Goal: Use online tool/utility

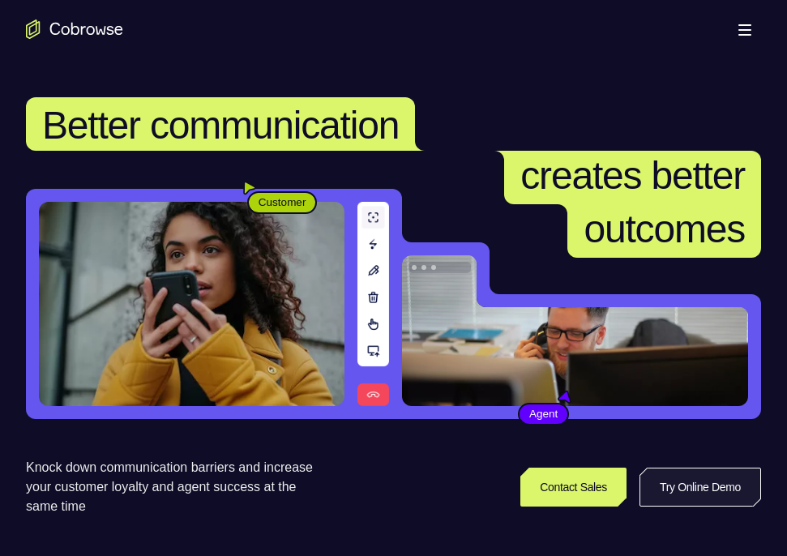
click at [663, 490] on link "Try Online Demo" at bounding box center [701, 487] width 122 height 39
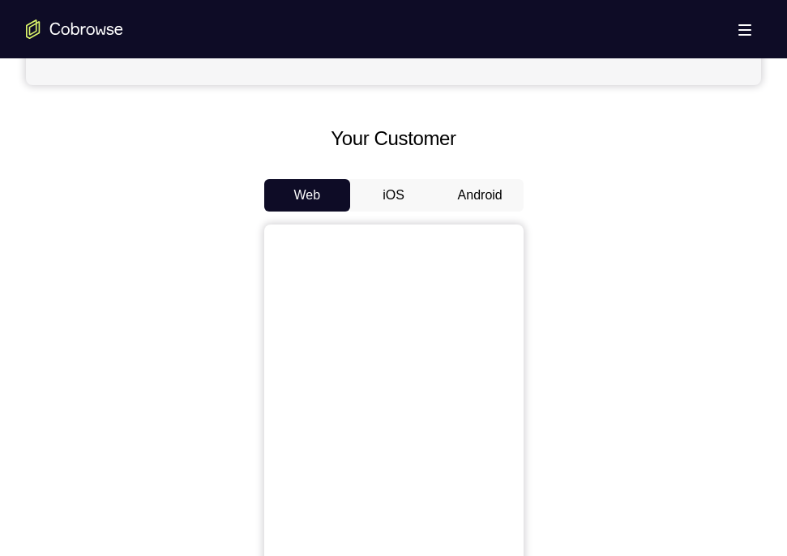
scroll to position [683, 0]
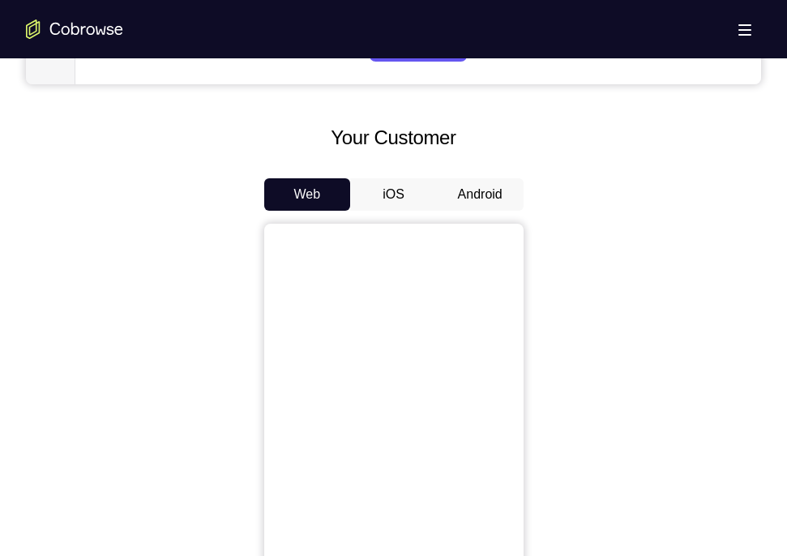
click at [404, 208] on button "iOS" at bounding box center [393, 194] width 87 height 32
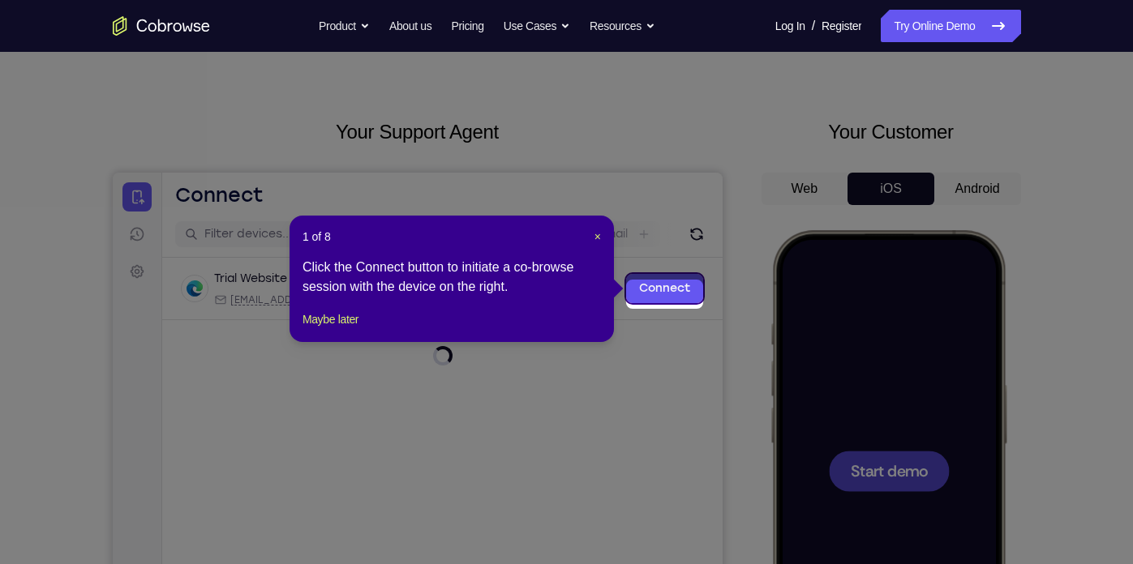
scroll to position [31, 0]
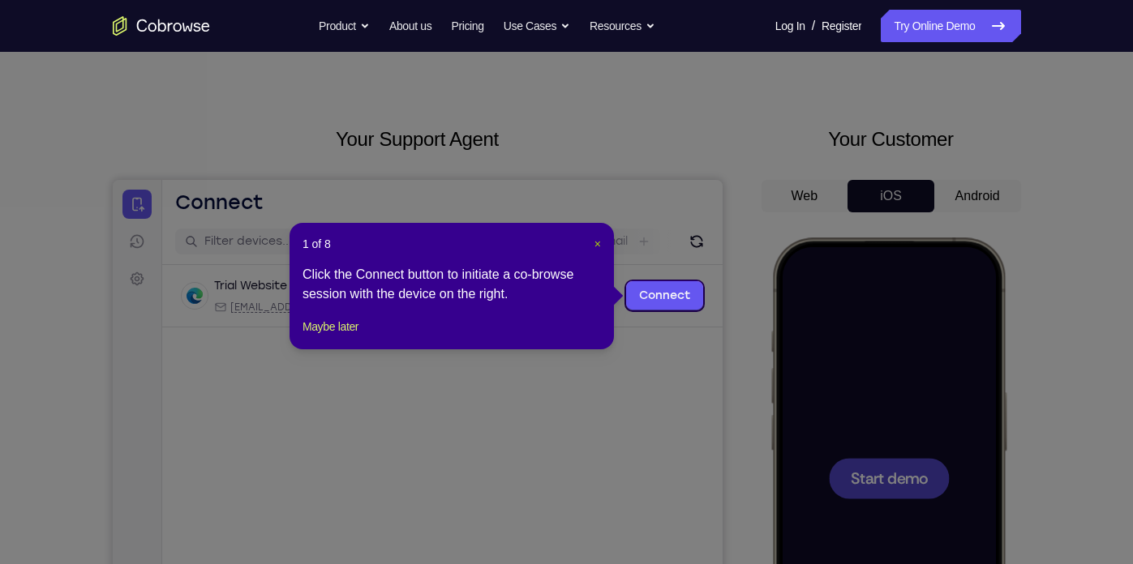
click at [600, 240] on span "×" at bounding box center [597, 244] width 6 height 13
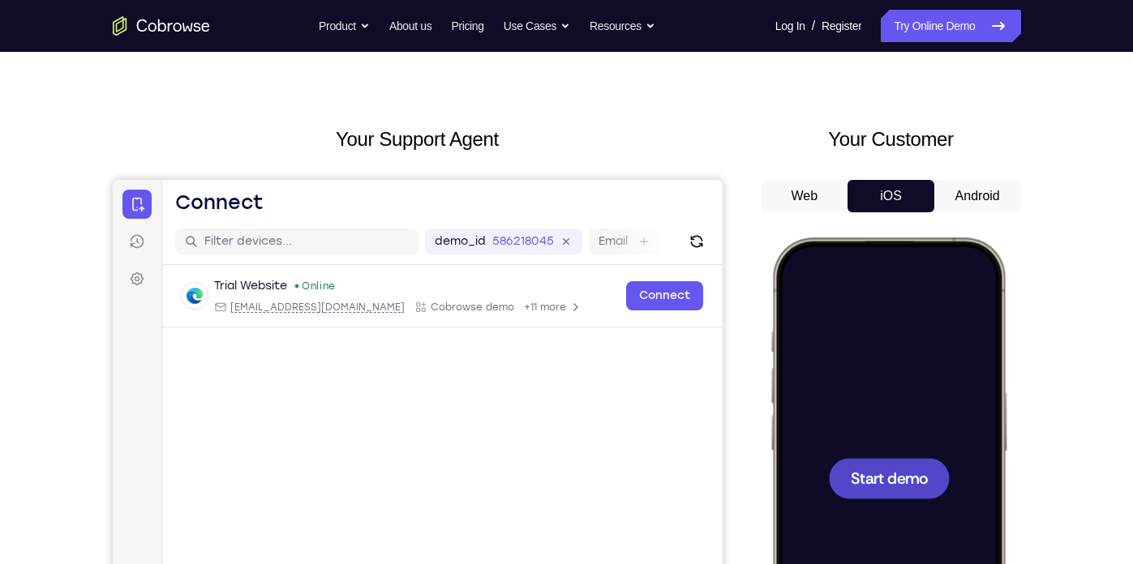
click at [786, 201] on button "Android" at bounding box center [977, 196] width 87 height 32
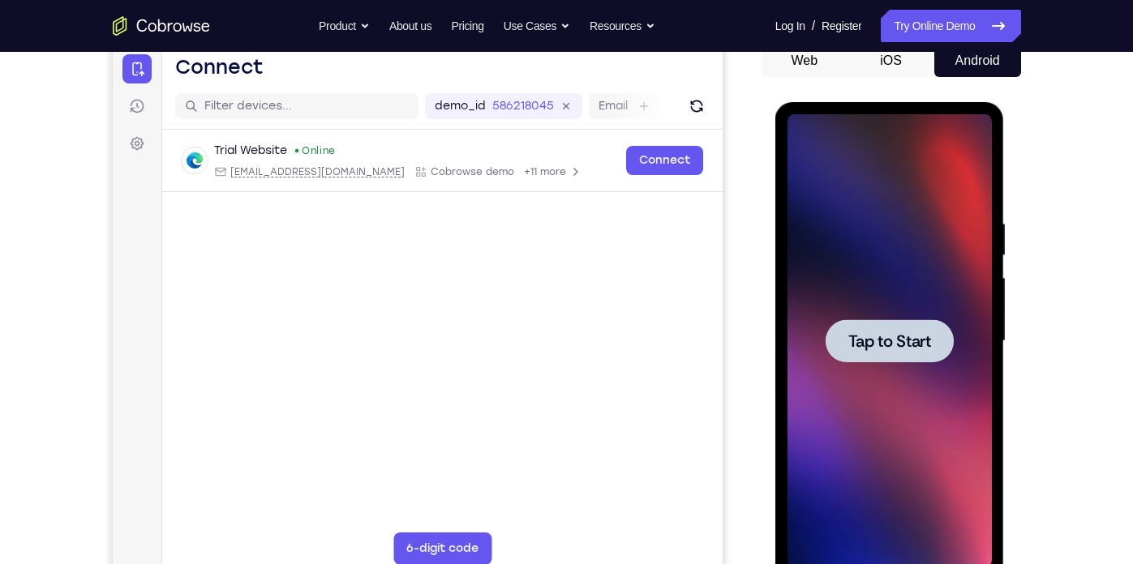
scroll to position [168, 0]
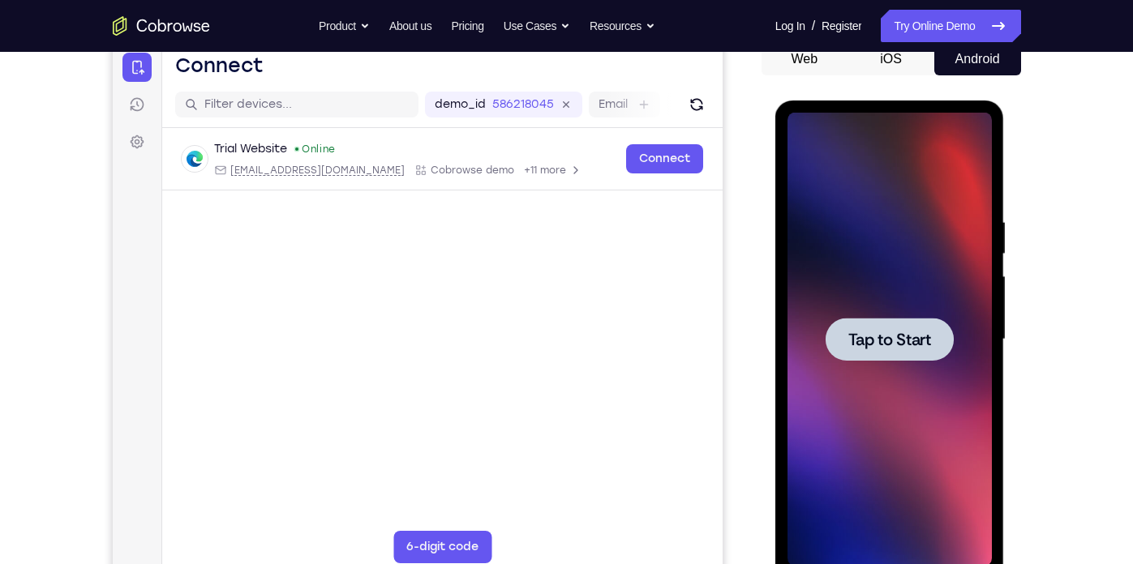
click at [786, 352] on div at bounding box center [889, 339] width 128 height 43
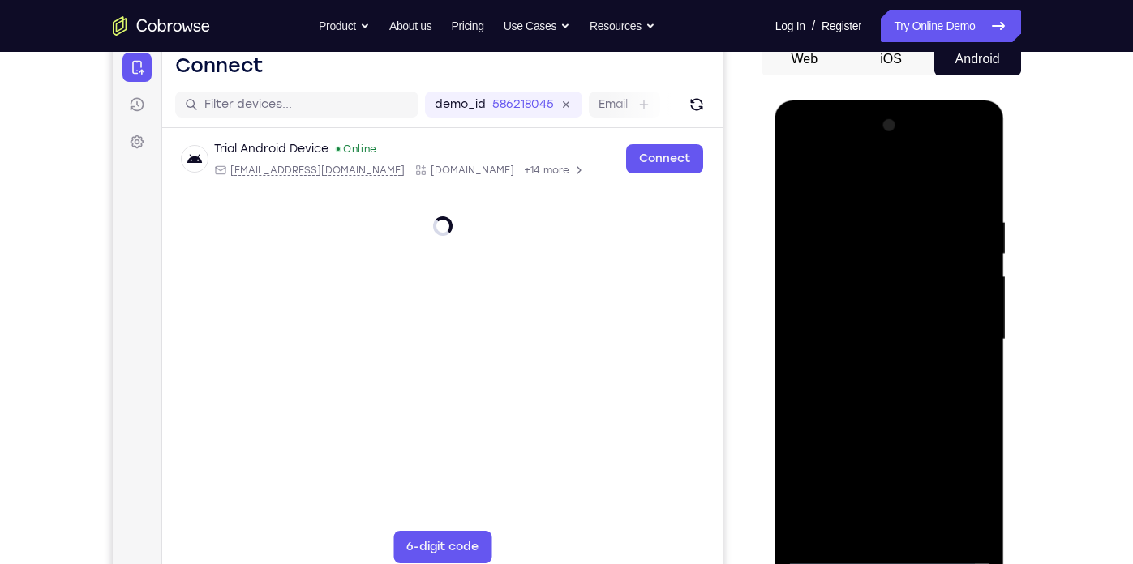
click at [786, 555] on div at bounding box center [889, 340] width 204 height 454
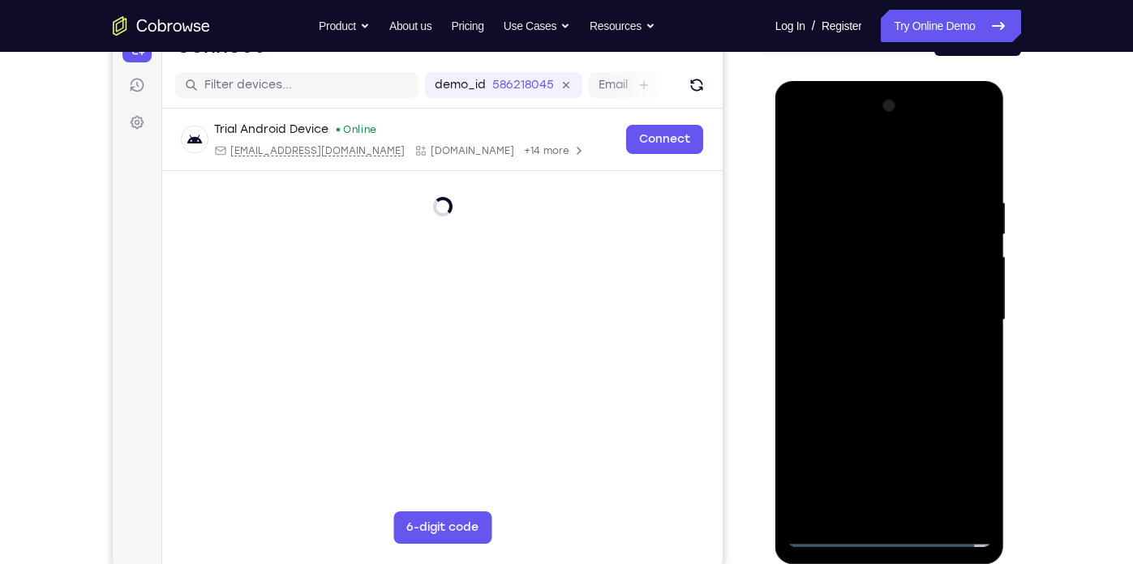
scroll to position [188, 0]
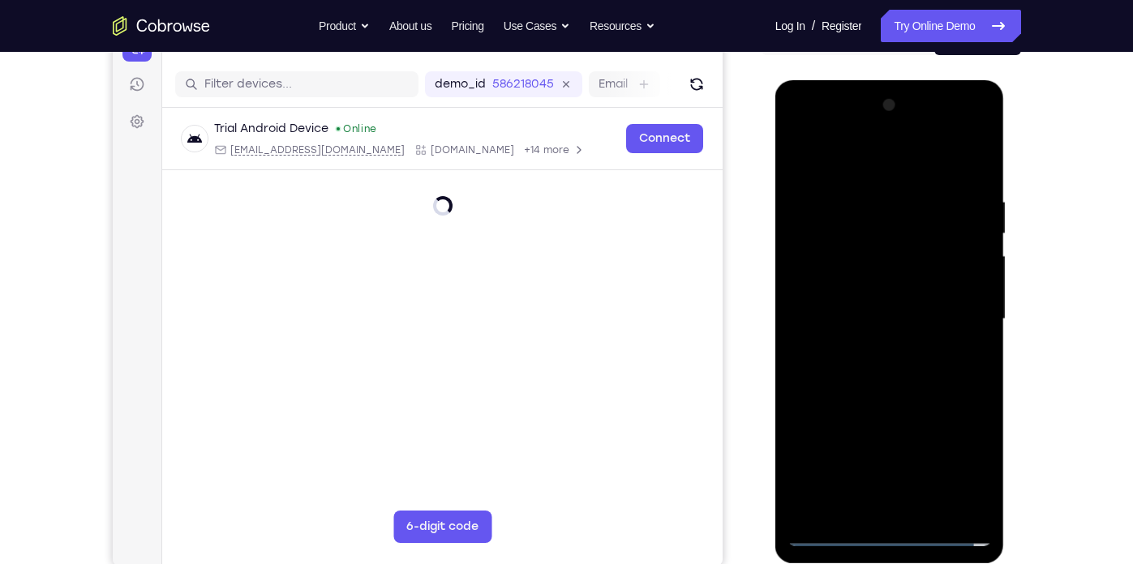
click at [786, 538] on div at bounding box center [889, 319] width 204 height 454
click at [786, 463] on div at bounding box center [889, 319] width 204 height 454
click at [786, 458] on div at bounding box center [889, 319] width 204 height 454
click at [786, 473] on div at bounding box center [889, 319] width 204 height 454
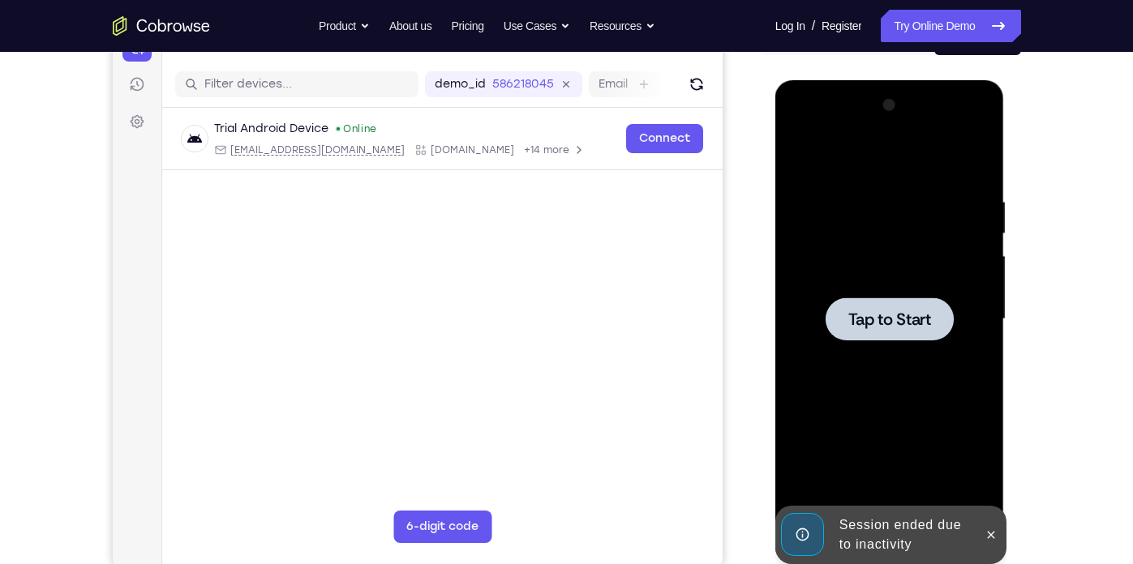
click at [786, 289] on div at bounding box center [889, 319] width 204 height 454
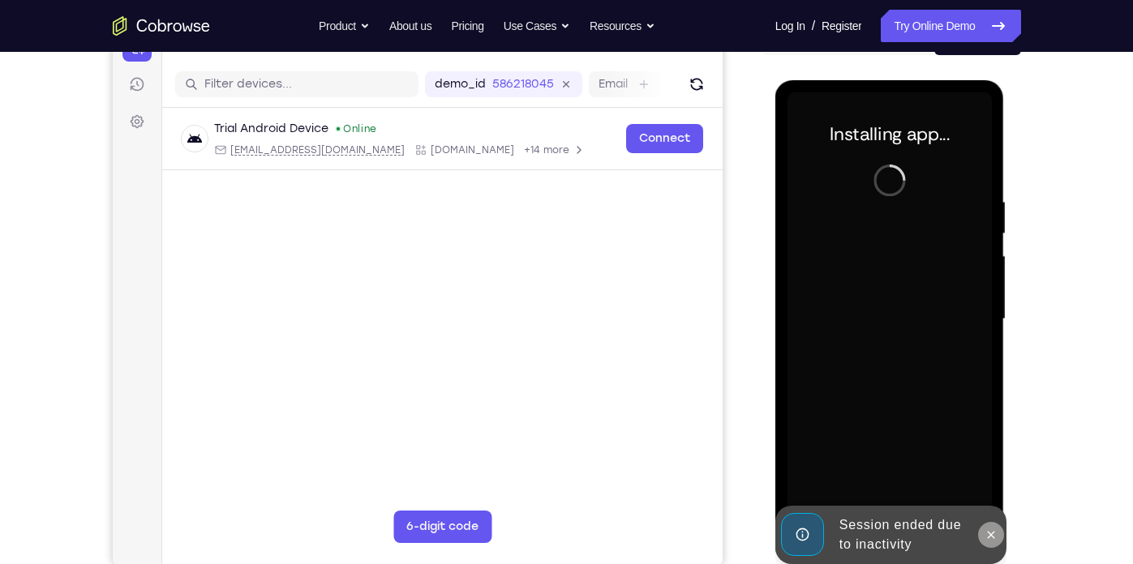
click at [786, 533] on button at bounding box center [991, 535] width 26 height 26
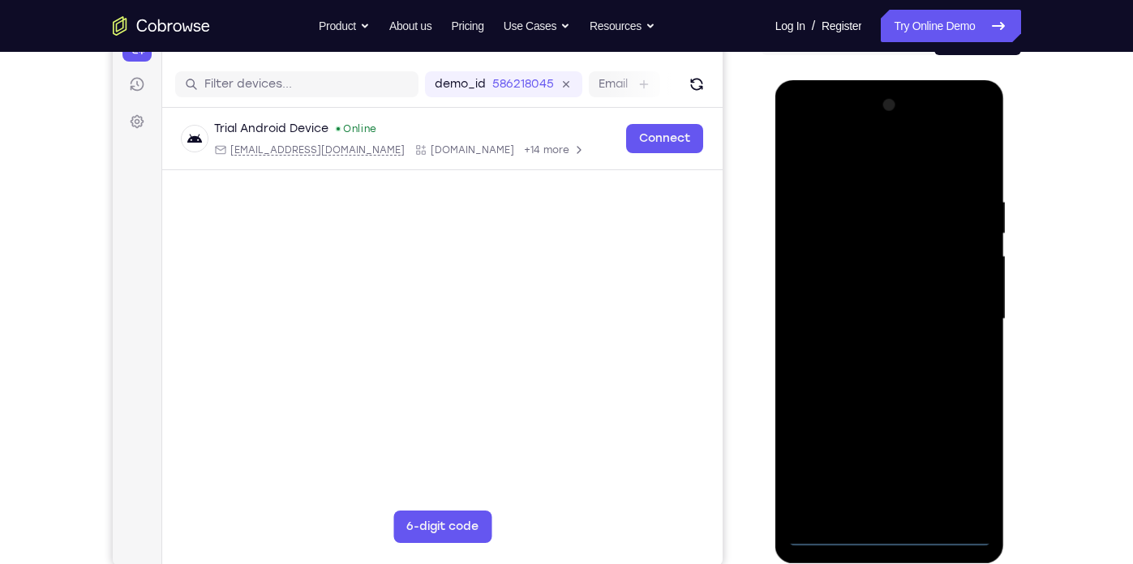
click at [786, 536] on div at bounding box center [889, 319] width 204 height 454
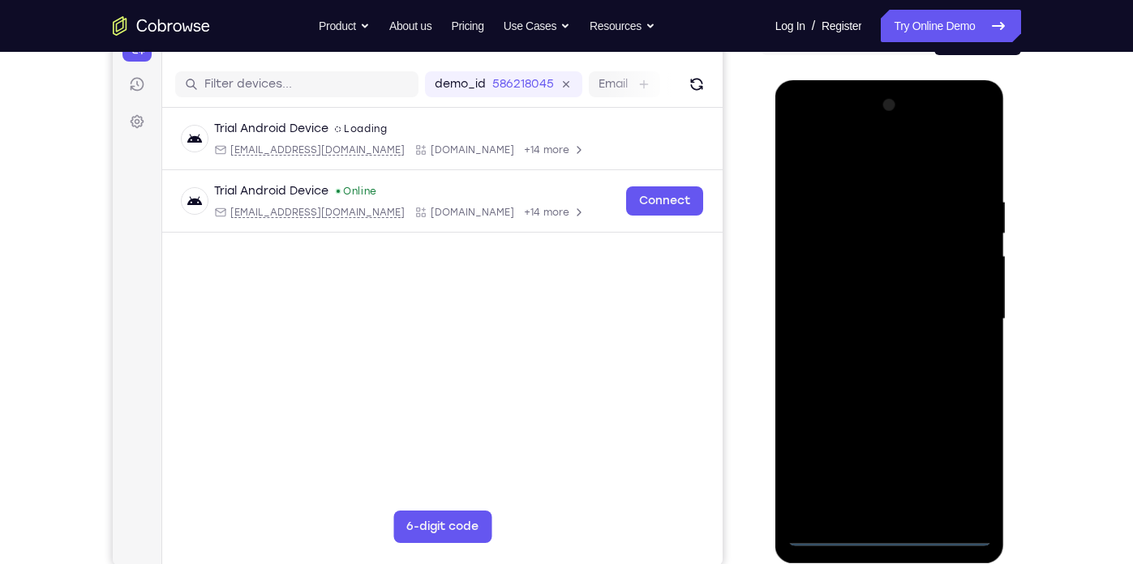
click at [786, 465] on div at bounding box center [889, 319] width 204 height 454
click at [786, 169] on div at bounding box center [889, 319] width 204 height 454
click at [786, 313] on div at bounding box center [889, 319] width 204 height 454
click at [786, 347] on div at bounding box center [889, 319] width 204 height 454
click at [786, 302] on div at bounding box center [889, 319] width 204 height 454
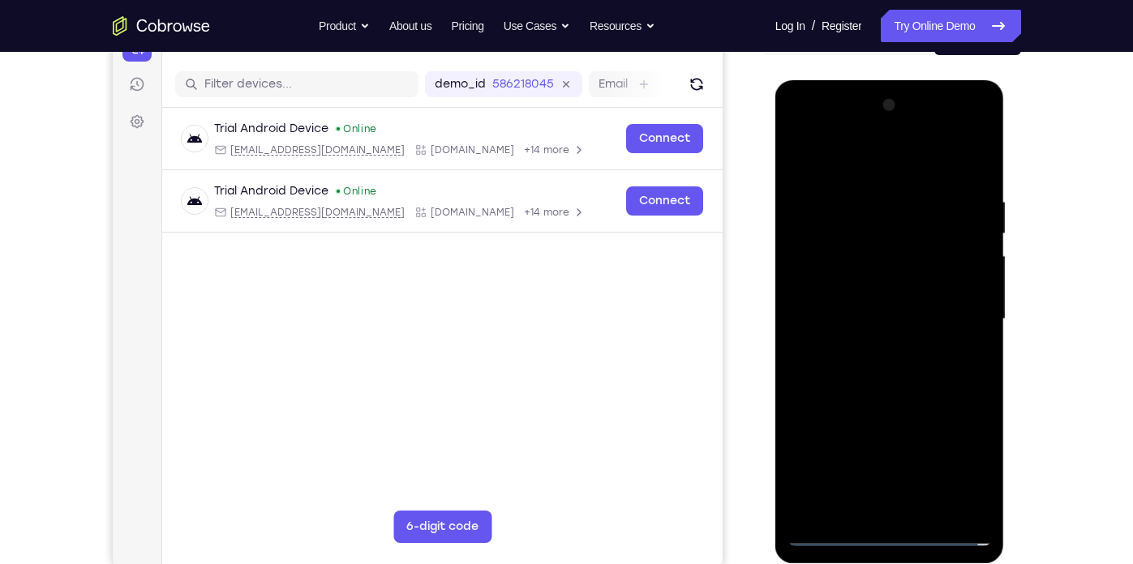
click at [786, 282] on div at bounding box center [889, 319] width 204 height 454
click at [786, 315] on div at bounding box center [889, 319] width 204 height 454
click at [786, 366] on div at bounding box center [889, 319] width 204 height 454
click at [786, 182] on div at bounding box center [889, 319] width 204 height 454
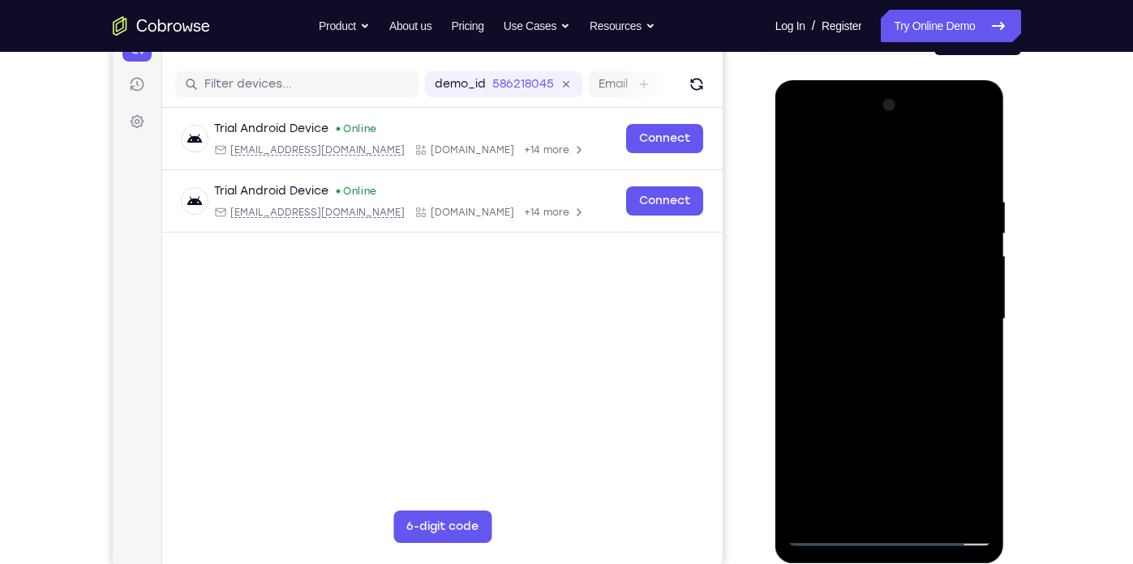
click at [786, 153] on div at bounding box center [889, 319] width 204 height 454
click at [786, 199] on div at bounding box center [889, 319] width 204 height 454
click at [786, 200] on div at bounding box center [889, 319] width 204 height 454
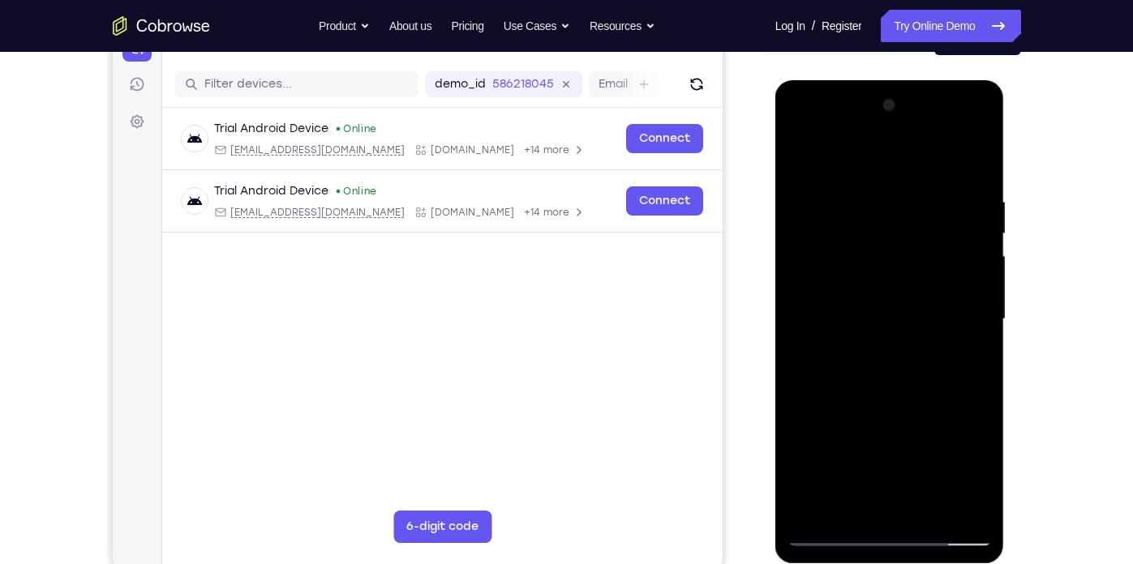
click at [786, 499] on div at bounding box center [889, 319] width 204 height 454
click at [786, 362] on div at bounding box center [889, 319] width 204 height 454
drag, startPoint x: 979, startPoint y: 362, endPoint x: 790, endPoint y: 359, distance: 188.1
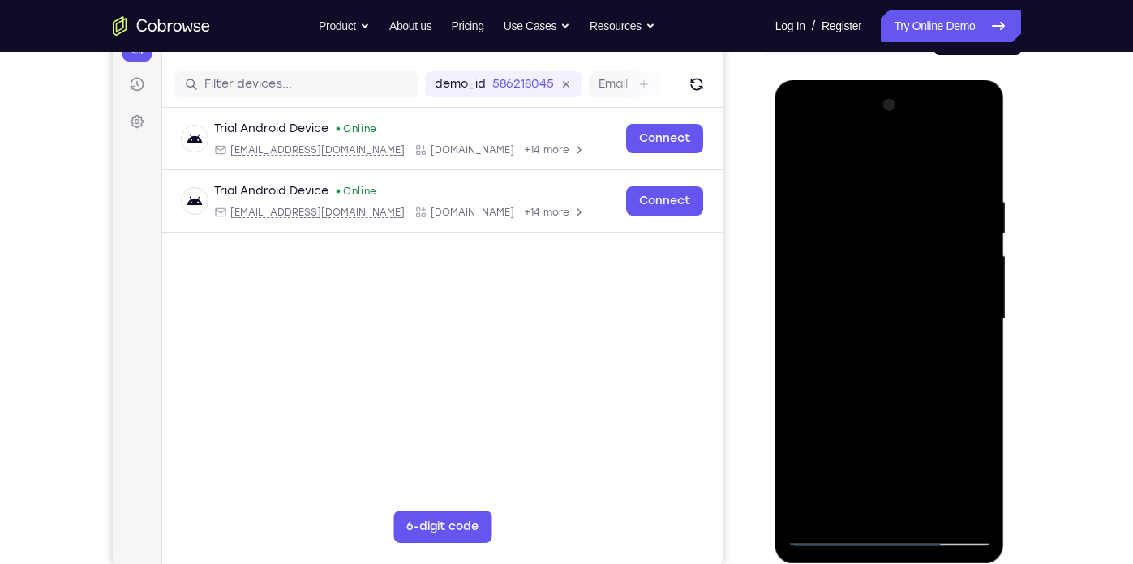
click at [786, 359] on div at bounding box center [889, 319] width 204 height 454
click at [786, 374] on div at bounding box center [889, 319] width 204 height 454
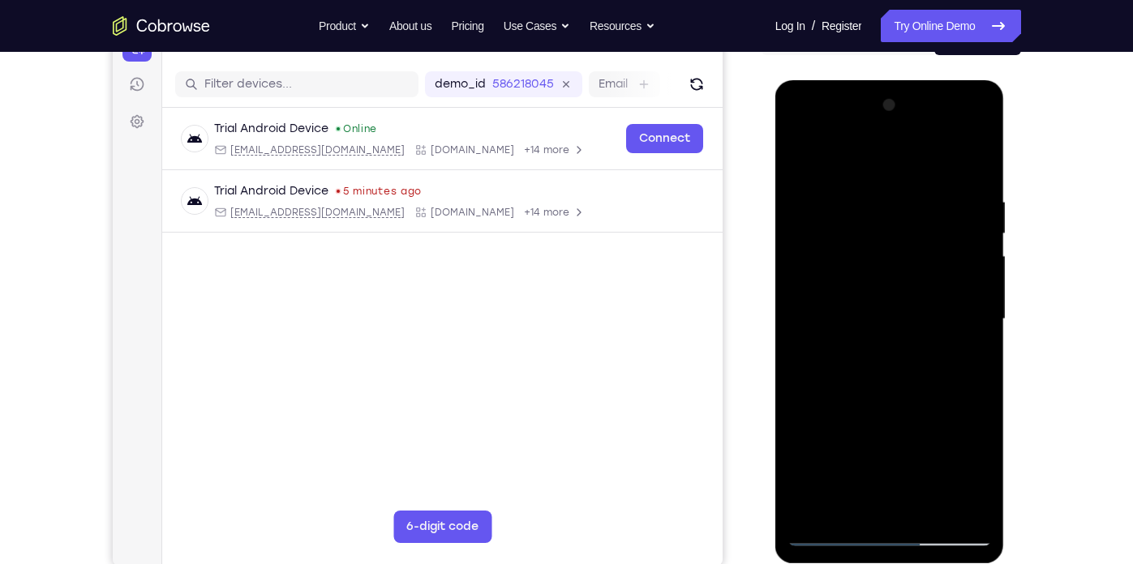
click at [786, 374] on div at bounding box center [889, 319] width 204 height 454
click at [786, 159] on div at bounding box center [889, 319] width 204 height 454
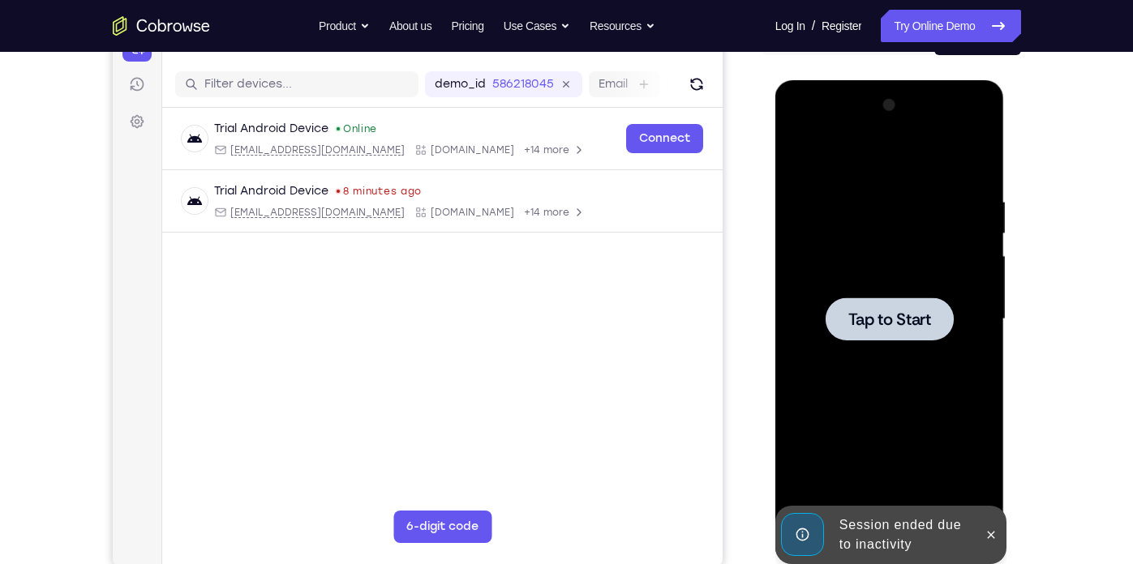
click at [786, 369] on div at bounding box center [889, 319] width 204 height 454
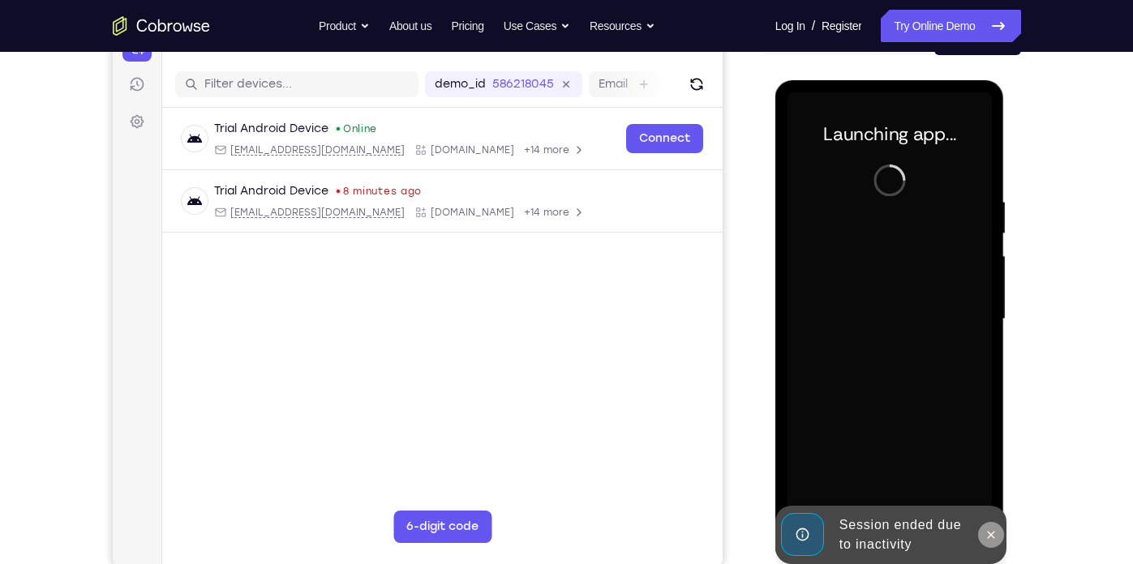
click at [786, 538] on icon at bounding box center [990, 535] width 13 height 13
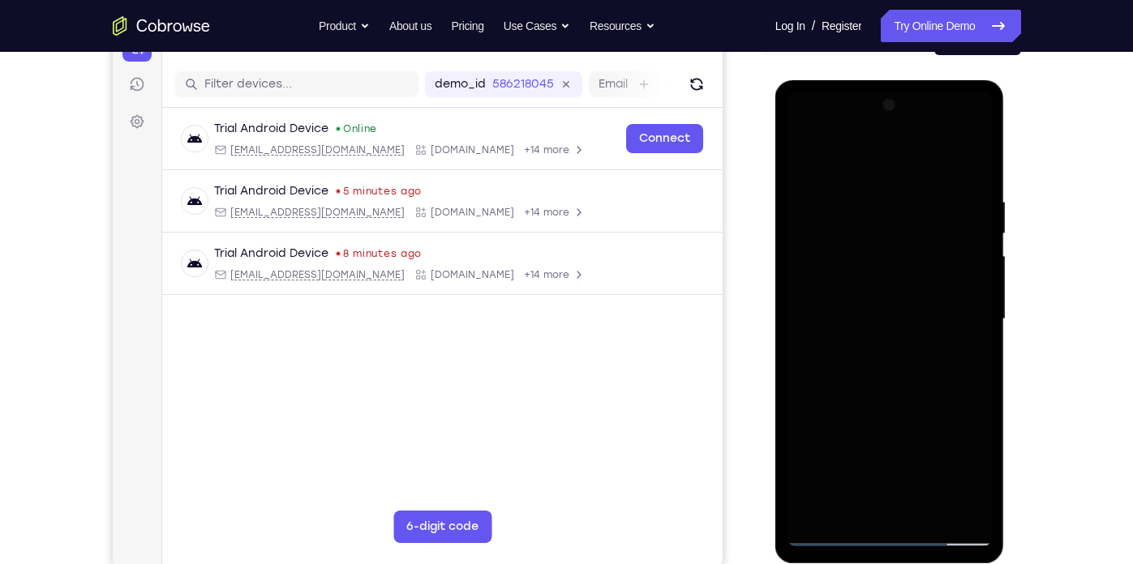
click at [786, 447] on div at bounding box center [889, 319] width 204 height 454
click at [786, 536] on div at bounding box center [889, 319] width 204 height 454
click at [786, 469] on div at bounding box center [889, 319] width 204 height 454
click at [786, 165] on div at bounding box center [889, 319] width 204 height 454
click at [786, 313] on div at bounding box center [889, 319] width 204 height 454
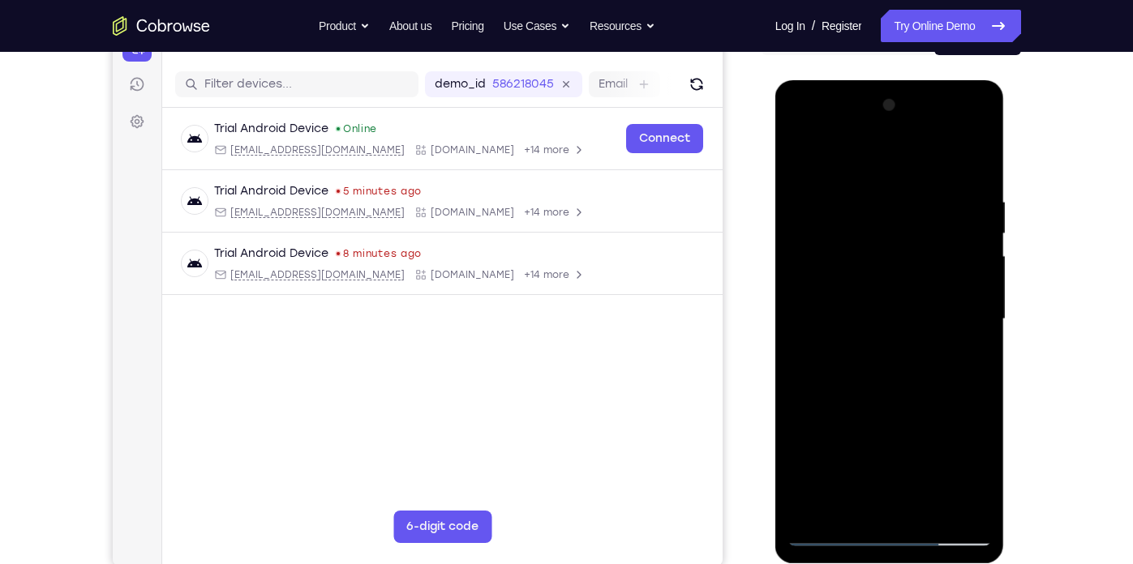
click at [786, 351] on div at bounding box center [889, 319] width 204 height 454
click at [786, 306] on div at bounding box center [889, 319] width 204 height 454
click at [786, 279] on div at bounding box center [889, 319] width 204 height 454
click at [786, 249] on div at bounding box center [889, 319] width 204 height 454
click at [786, 313] on div at bounding box center [889, 319] width 204 height 454
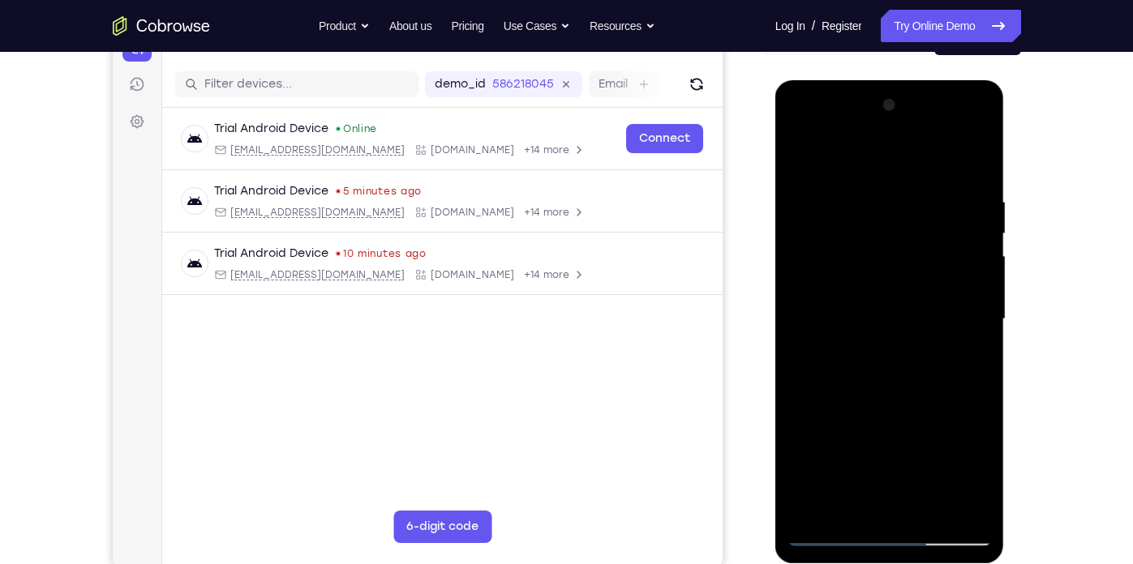
click at [786, 338] on div at bounding box center [889, 319] width 204 height 454
click at [786, 326] on div at bounding box center [889, 319] width 204 height 454
click at [786, 392] on div at bounding box center [889, 319] width 204 height 454
drag, startPoint x: 888, startPoint y: 174, endPoint x: 885, endPoint y: 103, distance: 71.4
click at [786, 103] on div at bounding box center [889, 319] width 204 height 454
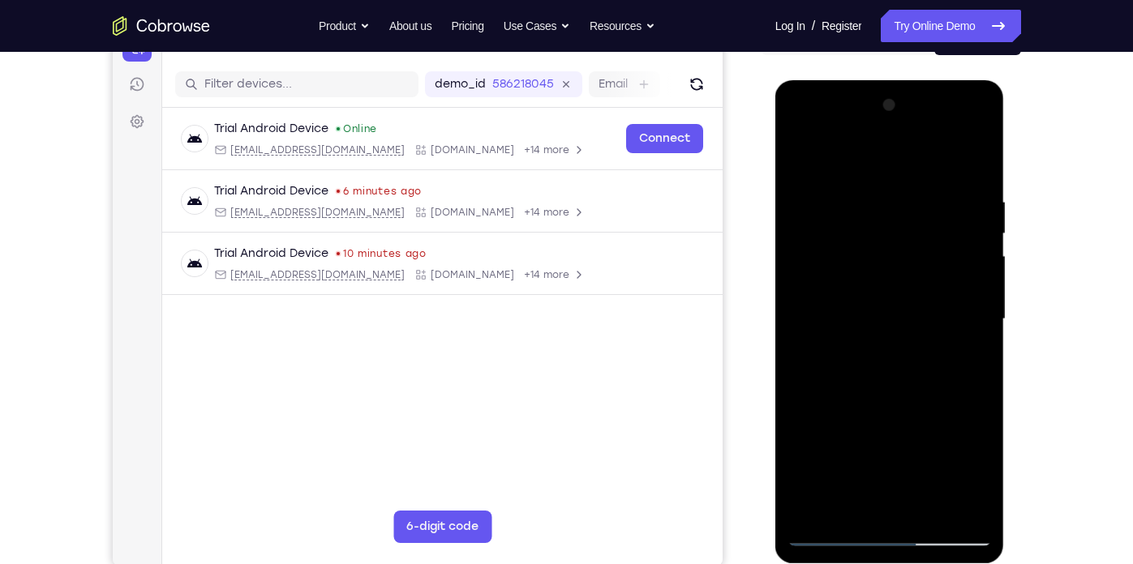
click at [786, 505] on div at bounding box center [889, 319] width 204 height 454
click at [786, 409] on div at bounding box center [889, 319] width 204 height 454
click at [786, 315] on div at bounding box center [889, 319] width 204 height 454
click at [786, 161] on div at bounding box center [889, 319] width 204 height 454
click at [786, 157] on div at bounding box center [889, 319] width 204 height 454
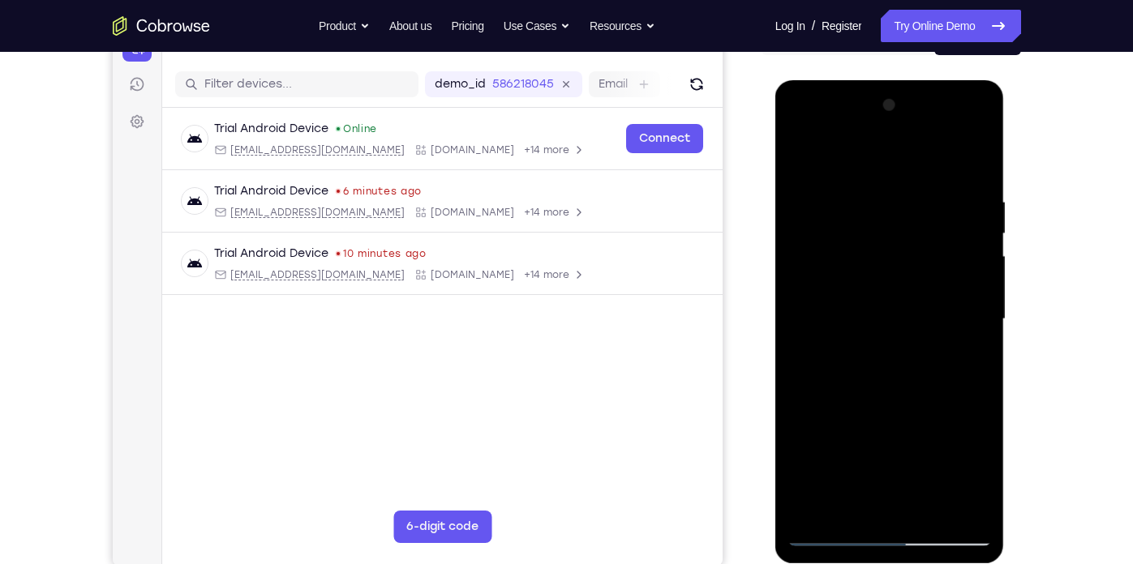
drag, startPoint x: 968, startPoint y: 200, endPoint x: 876, endPoint y: 191, distance: 92.9
click at [786, 191] on div at bounding box center [889, 319] width 204 height 454
drag, startPoint x: 940, startPoint y: 188, endPoint x: 815, endPoint y: 200, distance: 126.3
click at [786, 200] on div at bounding box center [889, 319] width 204 height 454
drag, startPoint x: 962, startPoint y: 193, endPoint x: 860, endPoint y: 195, distance: 101.4
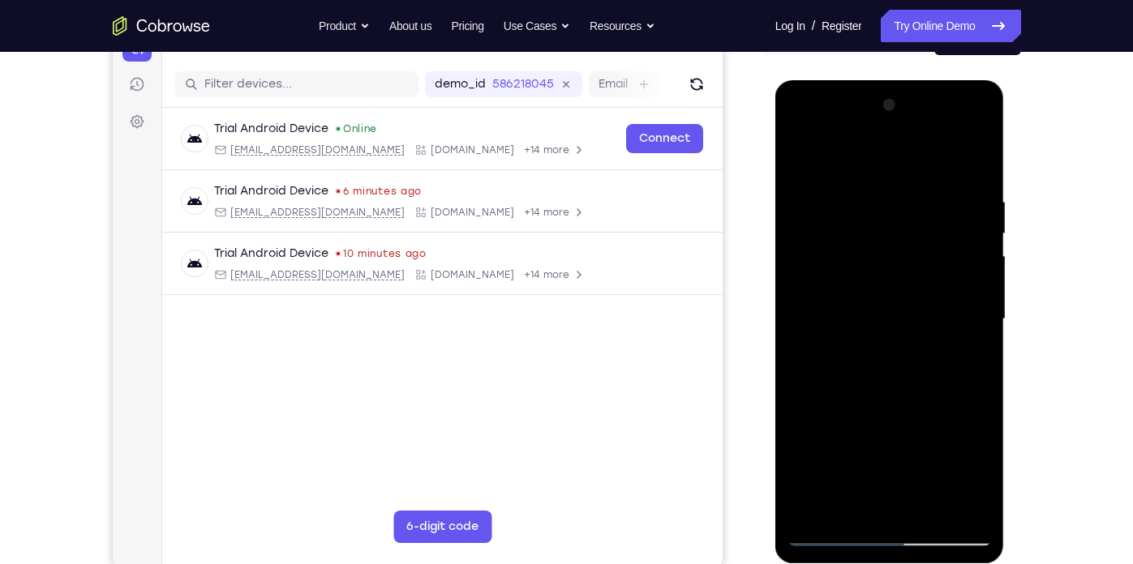
click at [786, 195] on div at bounding box center [889, 319] width 204 height 454
drag, startPoint x: 953, startPoint y: 196, endPoint x: 849, endPoint y: 220, distance: 106.4
click at [786, 220] on div at bounding box center [889, 319] width 204 height 454
drag, startPoint x: 889, startPoint y: 369, endPoint x: 883, endPoint y: 195, distance: 173.6
click at [786, 195] on div at bounding box center [889, 319] width 204 height 454
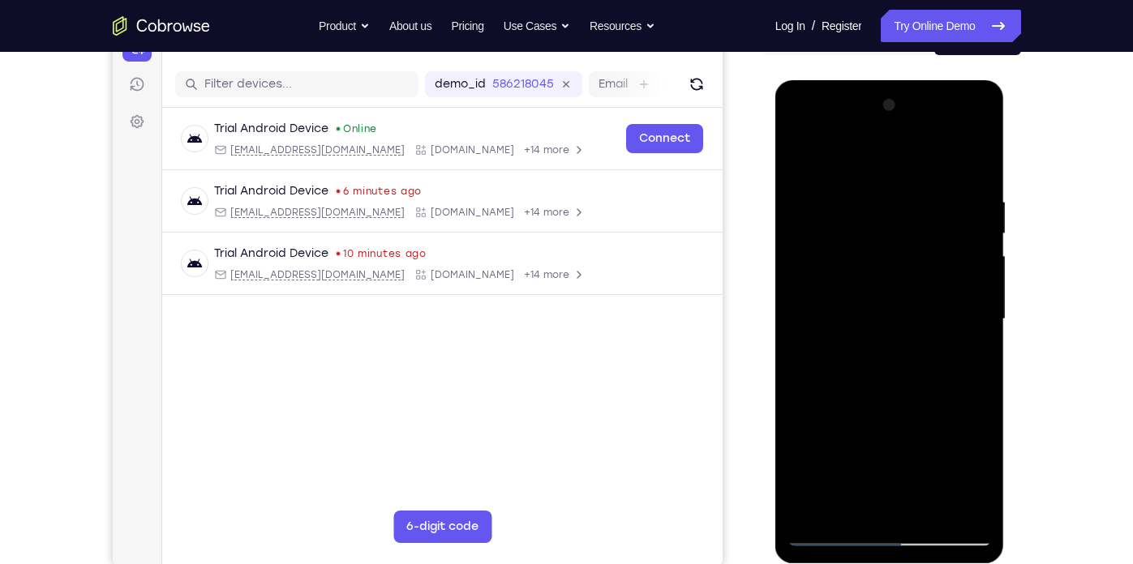
click at [786, 269] on div at bounding box center [889, 319] width 204 height 454
drag, startPoint x: 906, startPoint y: 394, endPoint x: 898, endPoint y: 224, distance: 170.5
click at [786, 224] on div at bounding box center [889, 319] width 204 height 454
drag, startPoint x: 908, startPoint y: 396, endPoint x: 906, endPoint y: 252, distance: 144.3
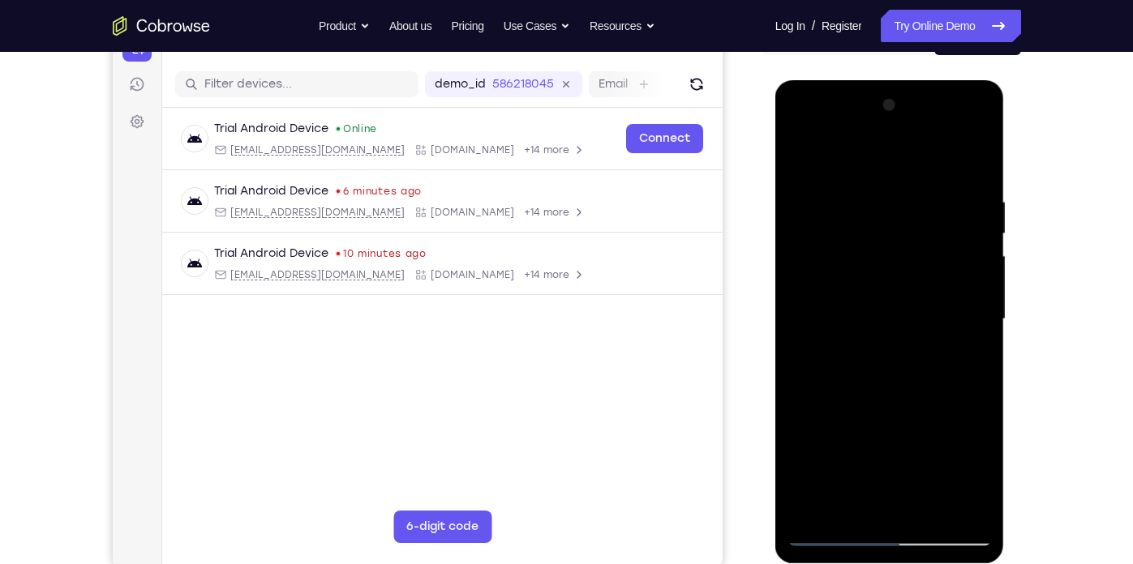
click at [786, 252] on div at bounding box center [889, 319] width 204 height 454
click at [786, 311] on div at bounding box center [889, 319] width 204 height 454
drag, startPoint x: 924, startPoint y: 431, endPoint x: 912, endPoint y: 252, distance: 179.6
click at [786, 252] on div at bounding box center [889, 319] width 204 height 454
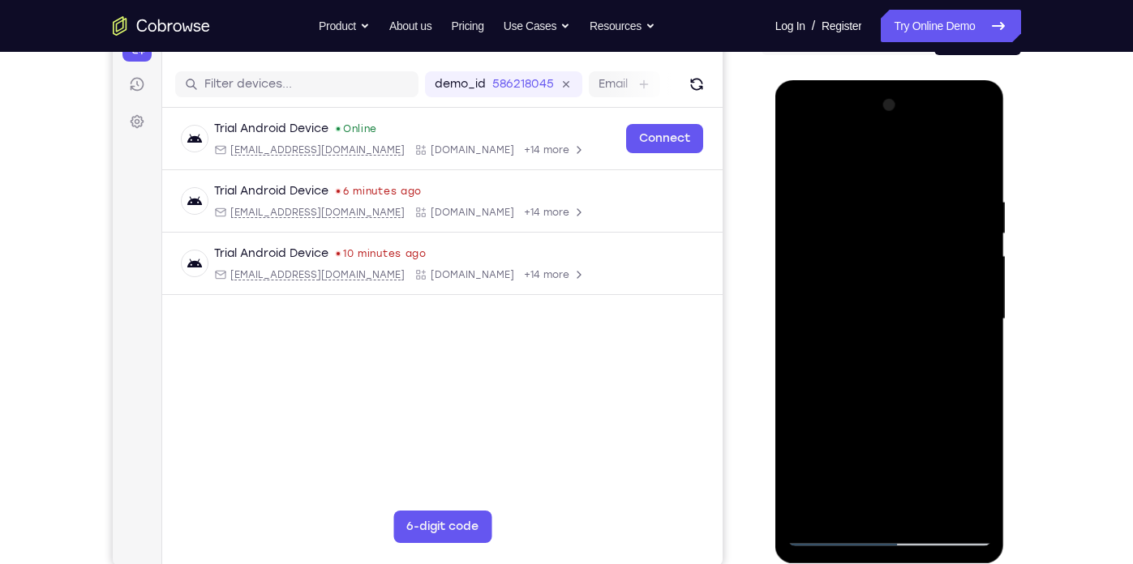
drag, startPoint x: 912, startPoint y: 387, endPoint x: 908, endPoint y: 191, distance: 196.2
click at [786, 191] on div at bounding box center [889, 319] width 204 height 454
drag, startPoint x: 900, startPoint y: 393, endPoint x: 902, endPoint y: 196, distance: 197.0
click at [786, 196] on div at bounding box center [889, 319] width 204 height 454
click at [786, 127] on div at bounding box center [889, 319] width 204 height 454
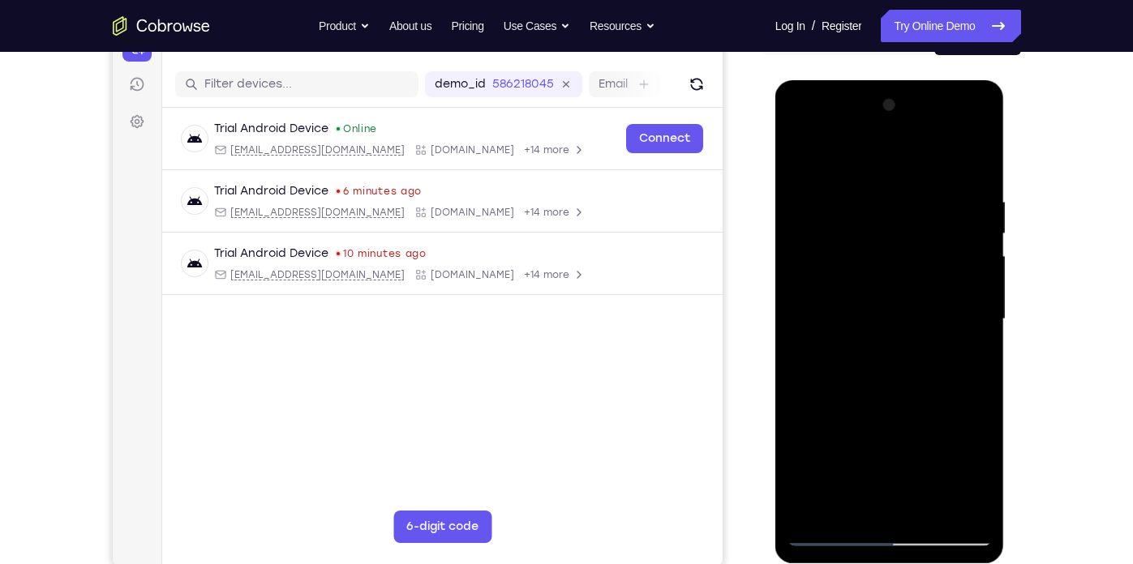
click at [786, 127] on div at bounding box center [889, 319] width 204 height 454
click at [786, 126] on div at bounding box center [889, 319] width 204 height 454
click at [786, 225] on div at bounding box center [889, 319] width 204 height 454
click at [786, 283] on div at bounding box center [889, 319] width 204 height 454
drag, startPoint x: 881, startPoint y: 427, endPoint x: 885, endPoint y: 242, distance: 184.9
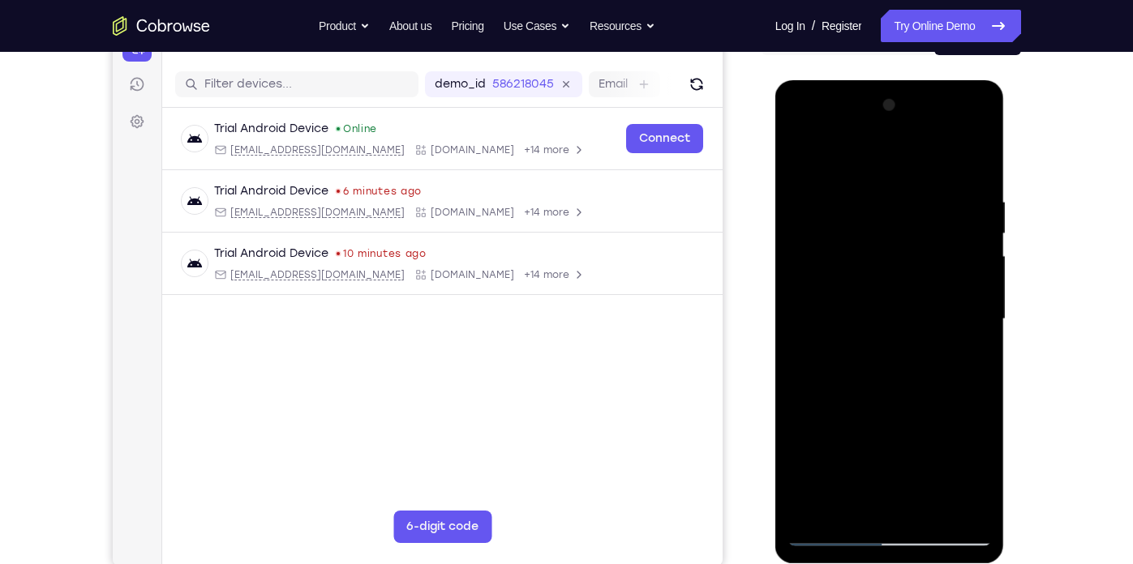
click at [786, 242] on div at bounding box center [889, 319] width 204 height 454
click at [786, 383] on div at bounding box center [889, 319] width 204 height 454
click at [786, 409] on div at bounding box center [889, 319] width 204 height 454
drag, startPoint x: 877, startPoint y: 394, endPoint x: 881, endPoint y: 288, distance: 106.3
click at [786, 288] on div at bounding box center [889, 319] width 204 height 454
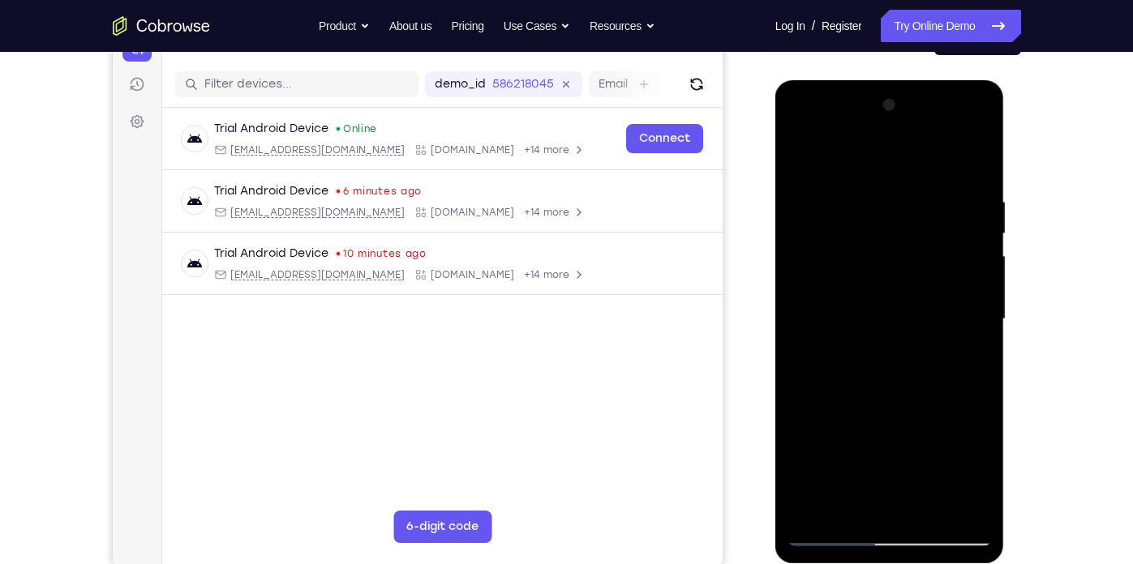
click at [786, 366] on div at bounding box center [889, 319] width 204 height 454
click at [786, 346] on div at bounding box center [889, 319] width 204 height 454
drag, startPoint x: 819, startPoint y: 366, endPoint x: 831, endPoint y: 366, distance: 12.2
click at [786, 366] on div at bounding box center [889, 319] width 204 height 454
click at [786, 333] on div at bounding box center [889, 319] width 204 height 454
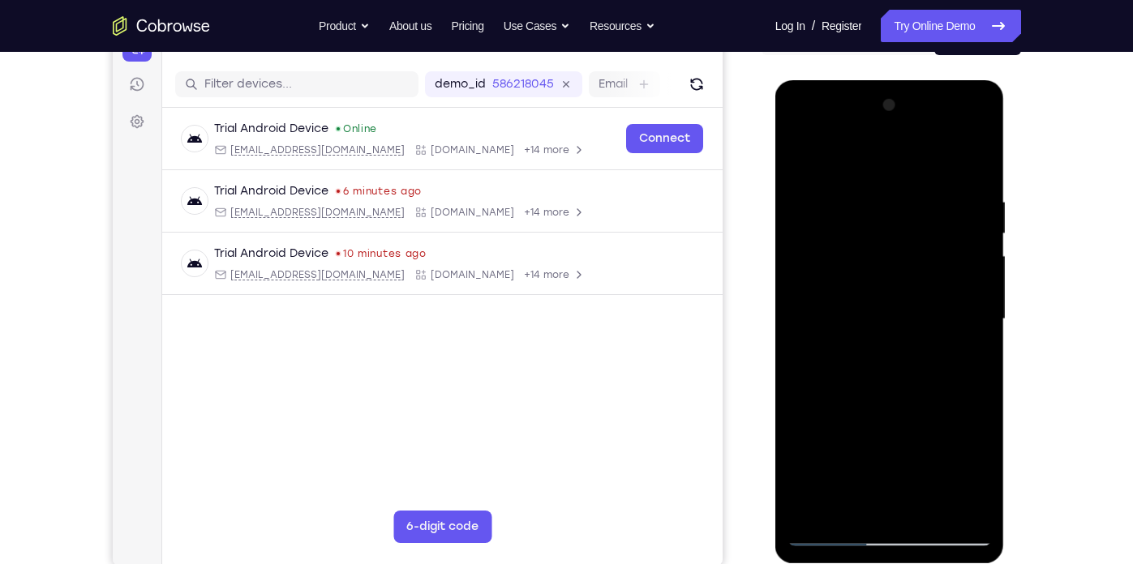
click at [786, 366] on div at bounding box center [889, 319] width 204 height 454
drag, startPoint x: 835, startPoint y: 366, endPoint x: 844, endPoint y: 367, distance: 9.1
click at [786, 367] on div at bounding box center [889, 319] width 204 height 454
drag, startPoint x: 844, startPoint y: 367, endPoint x: 854, endPoint y: 367, distance: 9.7
click at [786, 367] on div at bounding box center [889, 319] width 204 height 454
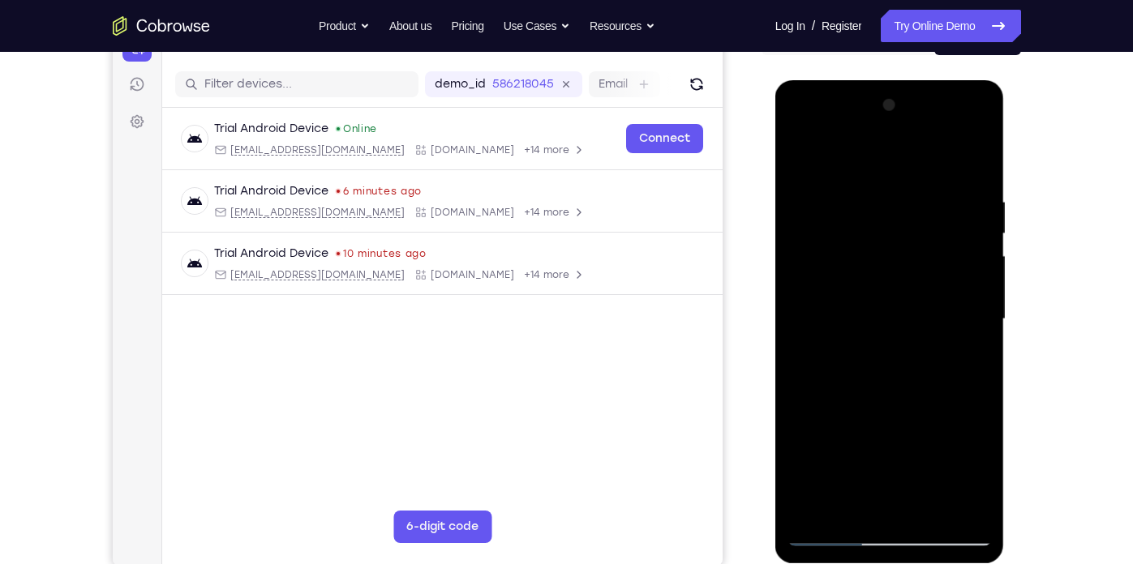
click at [786, 368] on div at bounding box center [889, 319] width 204 height 454
click at [786, 311] on div at bounding box center [889, 319] width 204 height 454
click at [786, 366] on div at bounding box center [889, 319] width 204 height 454
drag, startPoint x: 855, startPoint y: 368, endPoint x: 865, endPoint y: 368, distance: 9.7
click at [786, 368] on div at bounding box center [889, 319] width 204 height 454
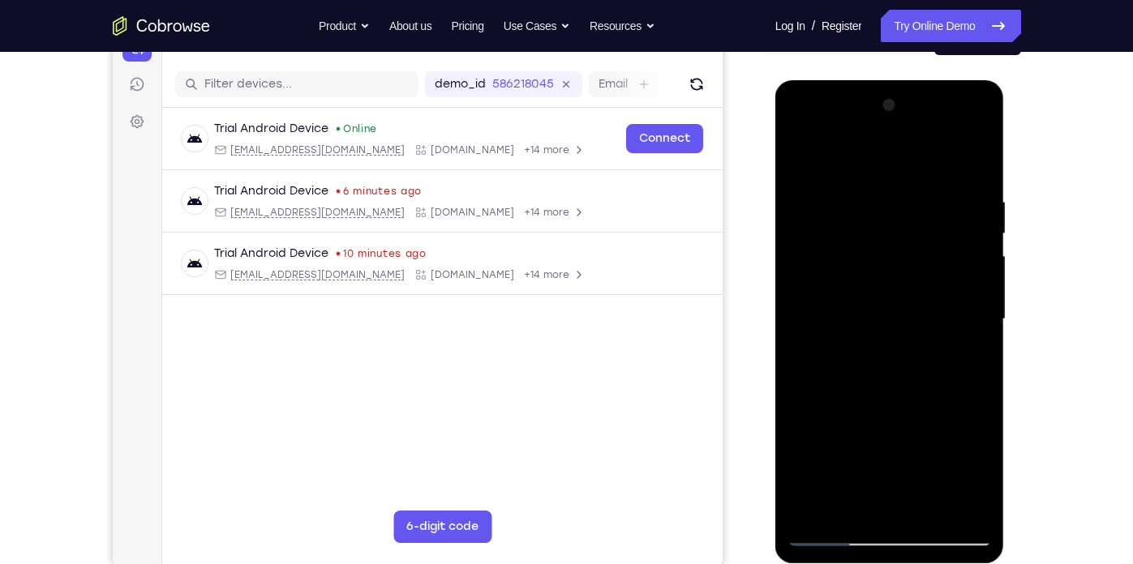
drag, startPoint x: 865, startPoint y: 368, endPoint x: 876, endPoint y: 368, distance: 11.4
click at [786, 368] on div at bounding box center [889, 319] width 204 height 454
drag, startPoint x: 880, startPoint y: 424, endPoint x: 879, endPoint y: 318, distance: 106.2
click at [786, 318] on div at bounding box center [889, 319] width 204 height 454
drag, startPoint x: 885, startPoint y: 408, endPoint x: 885, endPoint y: 322, distance: 85.9
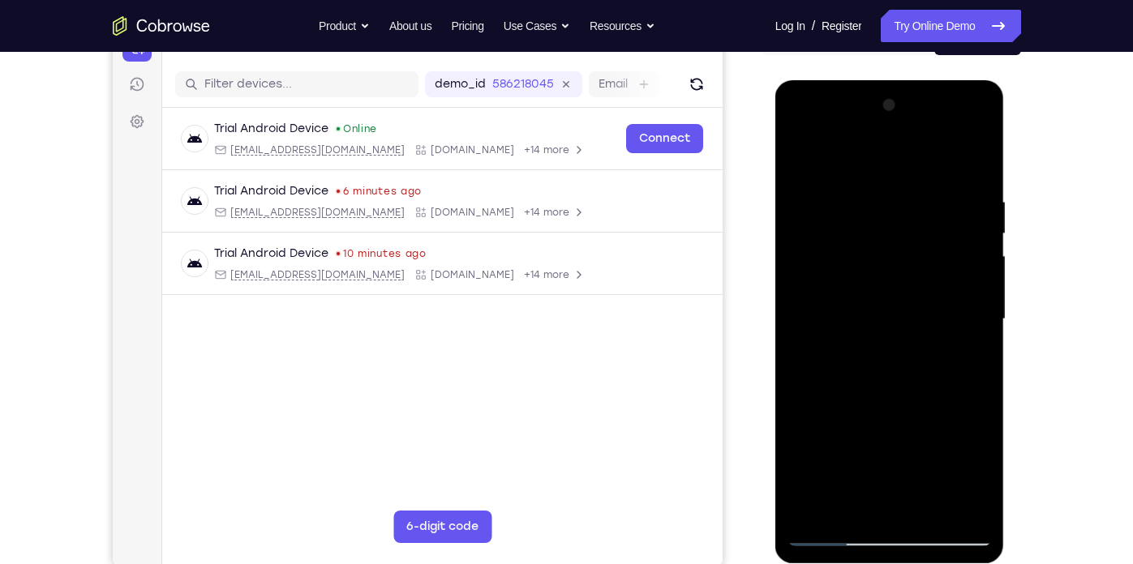
click at [786, 322] on div at bounding box center [889, 319] width 204 height 454
drag, startPoint x: 893, startPoint y: 416, endPoint x: 893, endPoint y: 304, distance: 111.9
click at [786, 304] on div at bounding box center [889, 319] width 204 height 454
drag, startPoint x: 889, startPoint y: 412, endPoint x: 890, endPoint y: 289, distance: 122.4
click at [786, 289] on div at bounding box center [889, 319] width 204 height 454
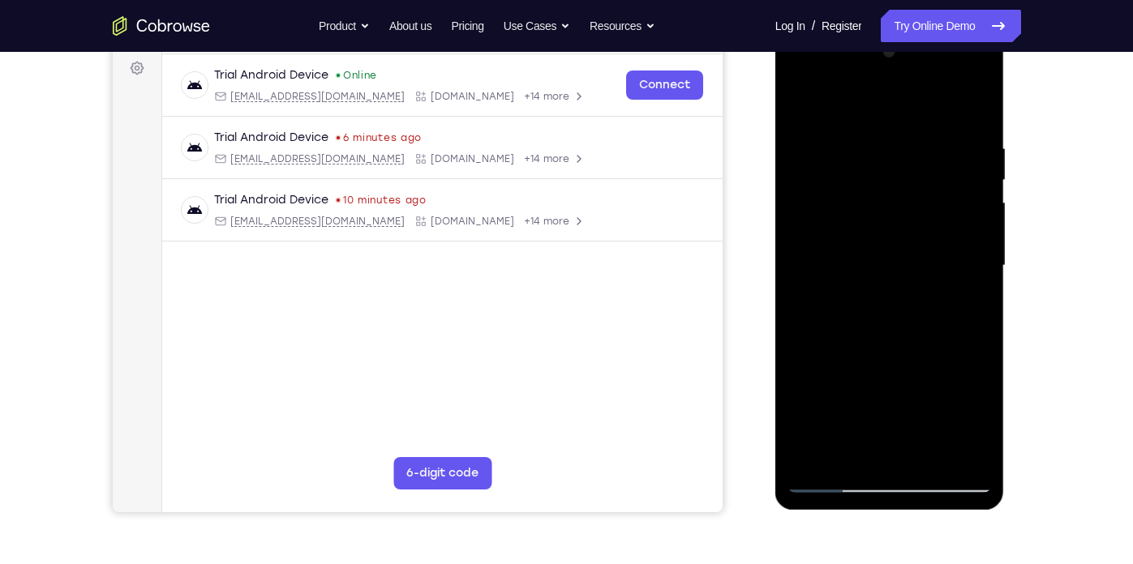
scroll to position [246, 0]
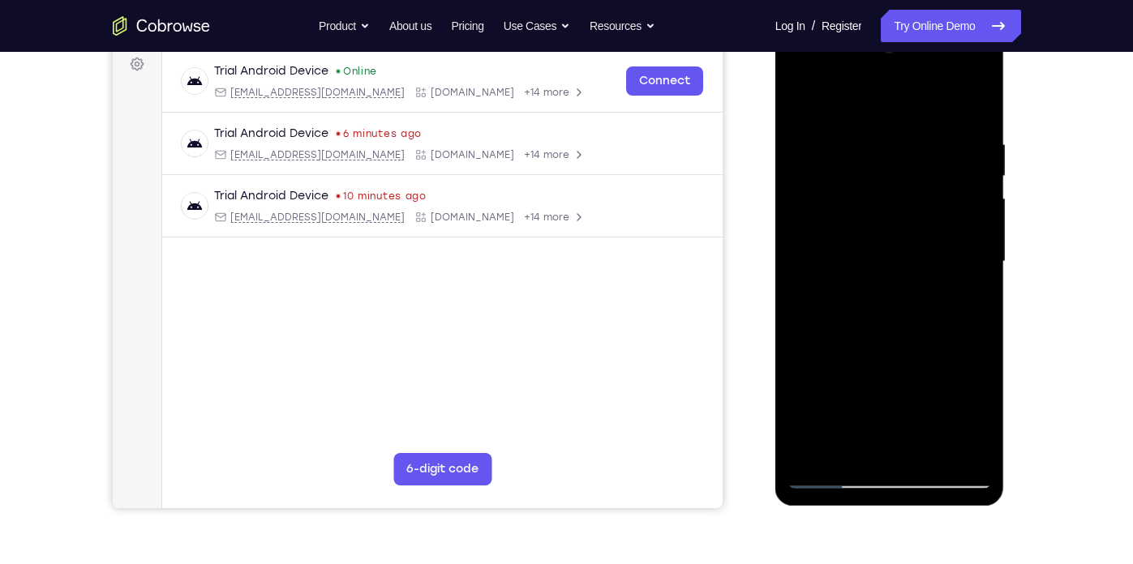
drag, startPoint x: 919, startPoint y: 418, endPoint x: 921, endPoint y: 358, distance: 60.9
click at [786, 358] on div at bounding box center [889, 262] width 204 height 454
click at [786, 371] on div at bounding box center [889, 262] width 204 height 454
click at [786, 111] on div at bounding box center [889, 262] width 204 height 454
click at [786, 365] on div at bounding box center [889, 262] width 204 height 454
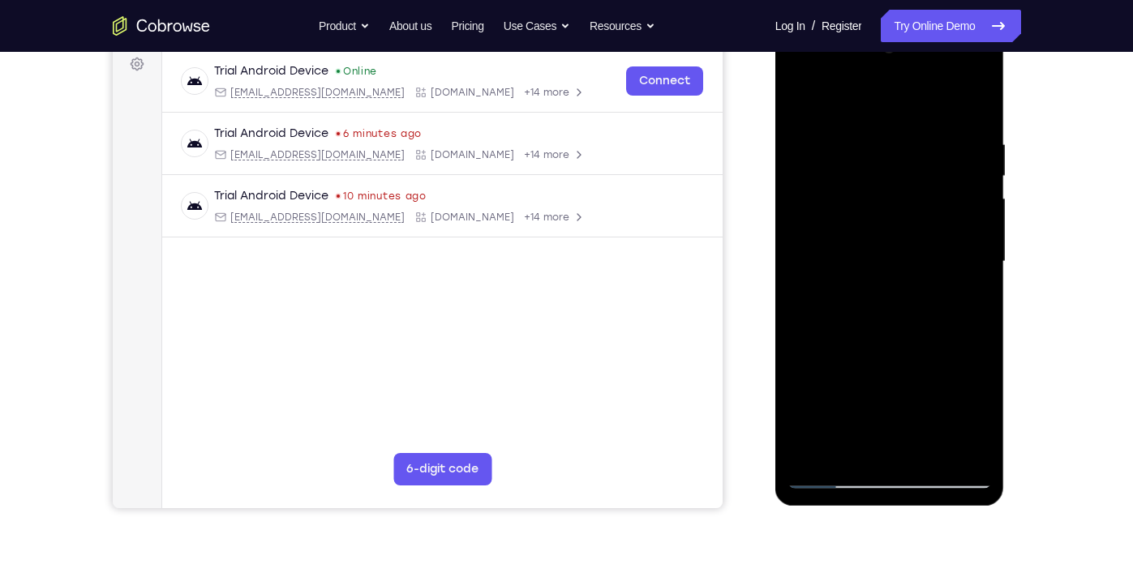
drag, startPoint x: 820, startPoint y: 426, endPoint x: 834, endPoint y: 426, distance: 13.8
click at [786, 426] on div at bounding box center [889, 262] width 204 height 454
click at [786, 405] on div at bounding box center [889, 262] width 204 height 454
drag, startPoint x: 822, startPoint y: 424, endPoint x: 842, endPoint y: 424, distance: 20.3
click at [786, 424] on div at bounding box center [889, 262] width 204 height 454
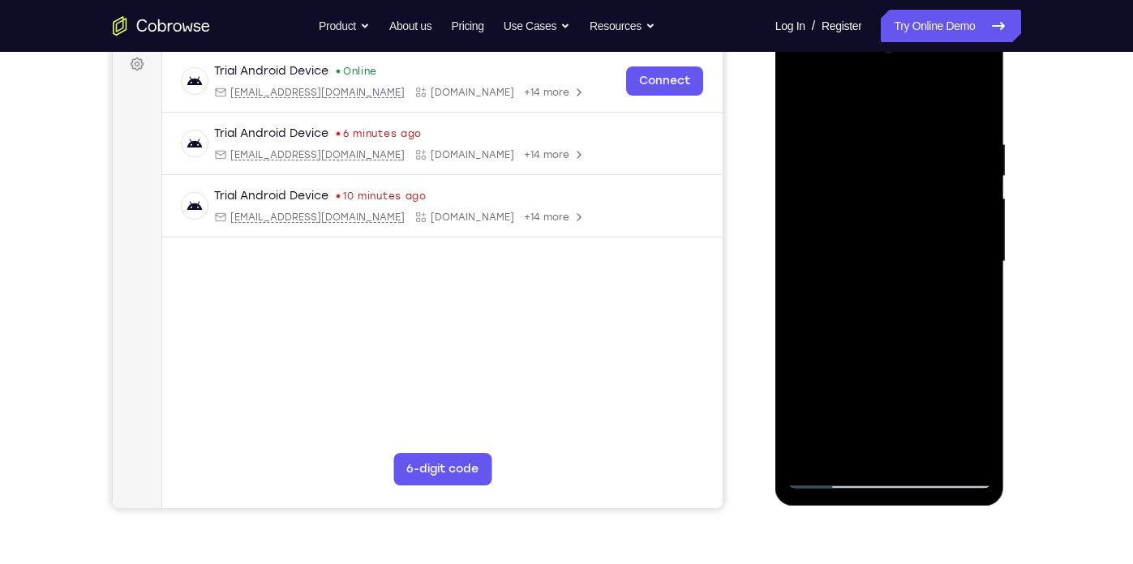
drag, startPoint x: 842, startPoint y: 424, endPoint x: 860, endPoint y: 424, distance: 17.8
click at [786, 424] on div at bounding box center [889, 262] width 204 height 454
drag, startPoint x: 860, startPoint y: 424, endPoint x: 876, endPoint y: 424, distance: 15.4
click at [786, 424] on div at bounding box center [889, 262] width 204 height 454
click at [786, 71] on div at bounding box center [889, 262] width 204 height 454
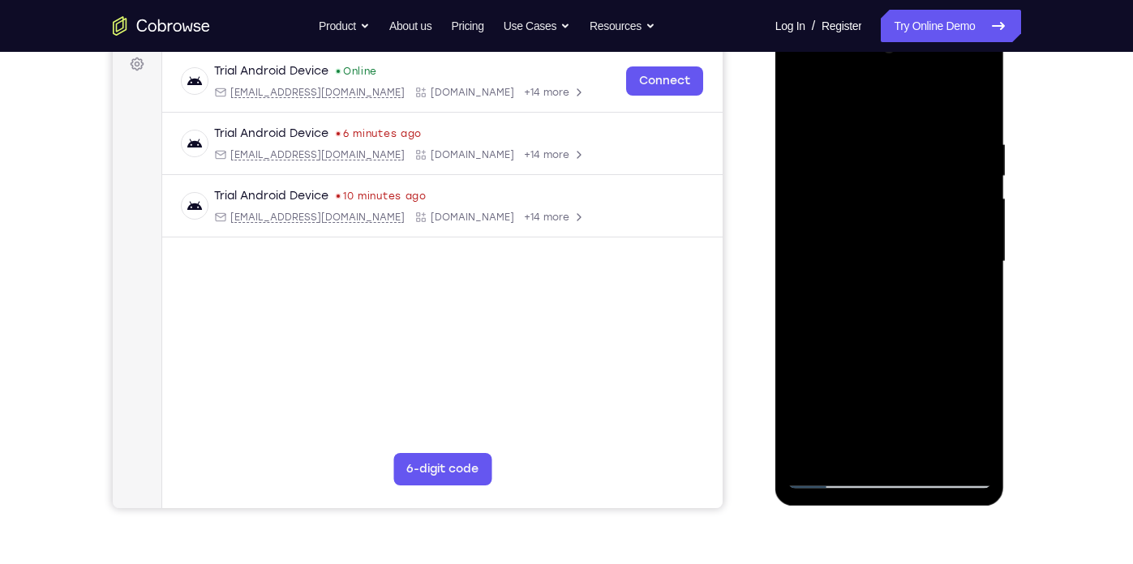
click at [786, 138] on div at bounding box center [889, 262] width 204 height 454
click at [786, 108] on div at bounding box center [889, 262] width 204 height 454
click at [786, 450] on div at bounding box center [889, 262] width 204 height 454
drag, startPoint x: 876, startPoint y: 160, endPoint x: 915, endPoint y: 359, distance: 203.1
click at [786, 359] on div at bounding box center [889, 262] width 204 height 454
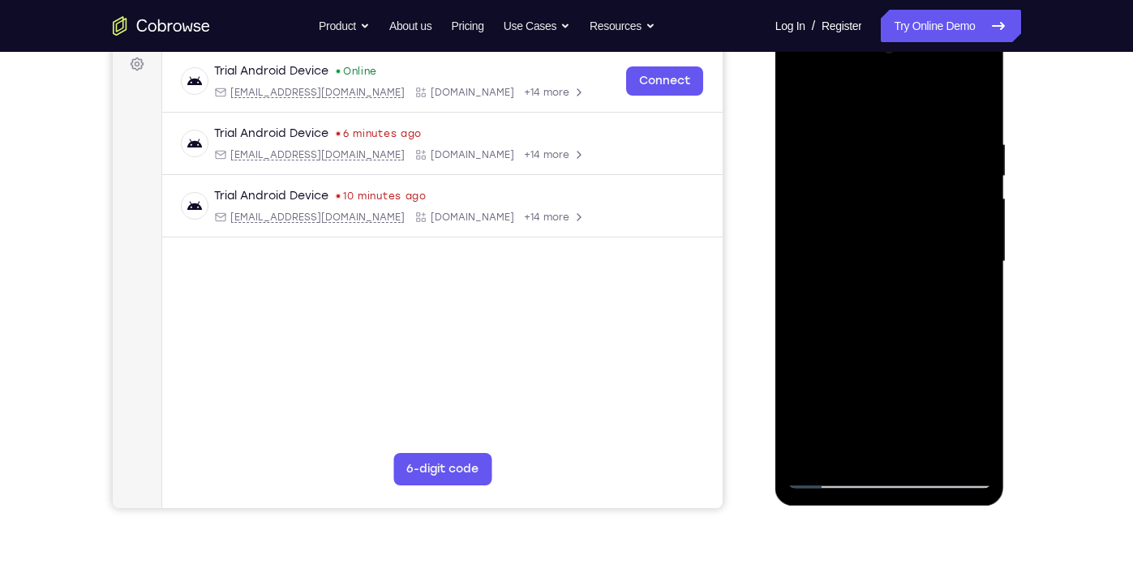
drag, startPoint x: 902, startPoint y: 202, endPoint x: 918, endPoint y: 322, distance: 121.0
click at [786, 322] on div at bounding box center [889, 262] width 204 height 454
